Goal: Find specific page/section: Find specific page/section

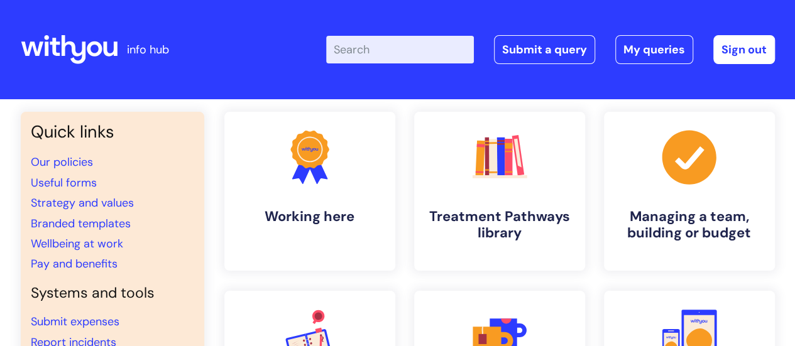
click at [436, 62] on input "Enter your search term here..." at bounding box center [400, 50] width 148 height 28
click at [82, 181] on link "Useful forms" at bounding box center [64, 182] width 66 height 15
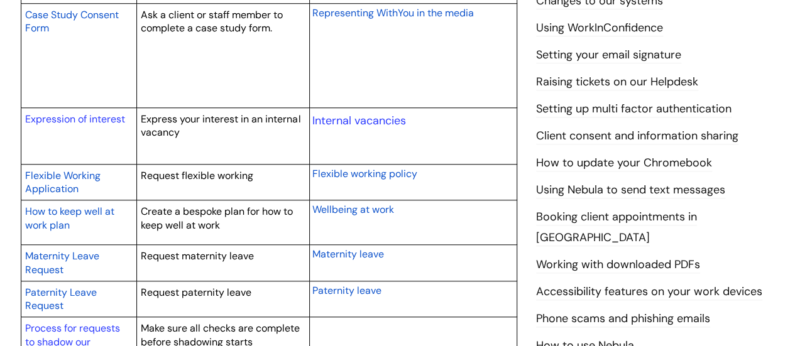
scroll to position [566, 0]
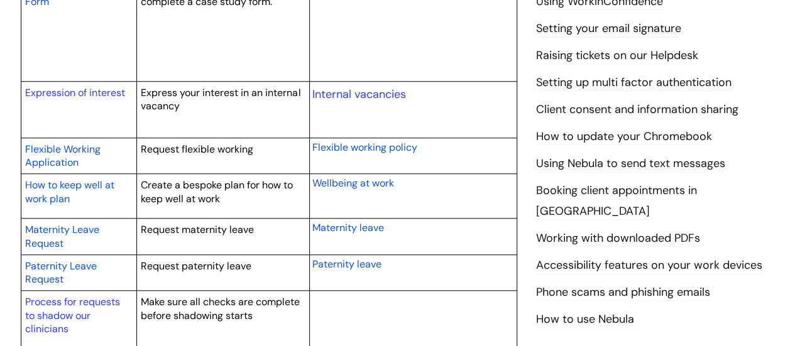
click at [369, 145] on span "Flexible working policy" at bounding box center [365, 147] width 105 height 13
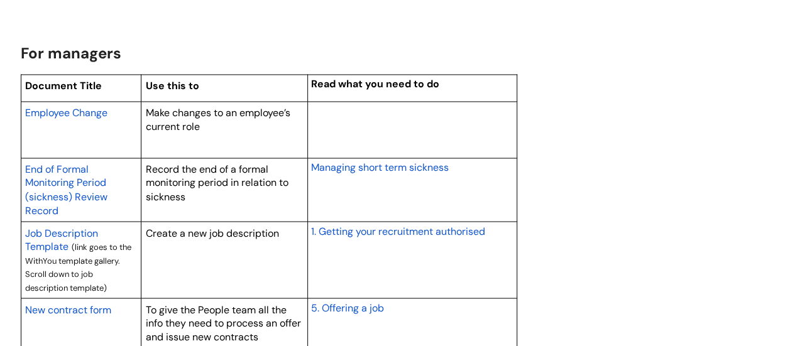
scroll to position [1069, 0]
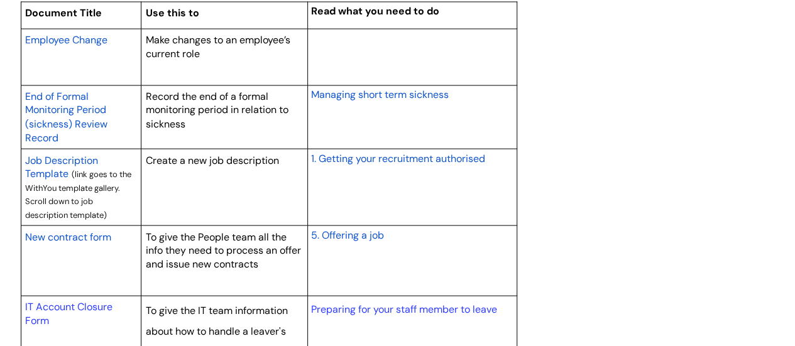
click at [64, 34] on span "Employee Change" at bounding box center [66, 39] width 82 height 13
